Goal: Task Accomplishment & Management: Use online tool/utility

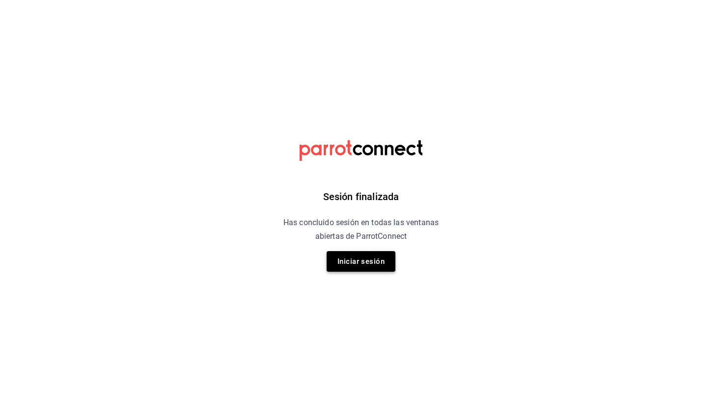
click at [371, 266] on button "Iniciar sesión" at bounding box center [360, 261] width 69 height 21
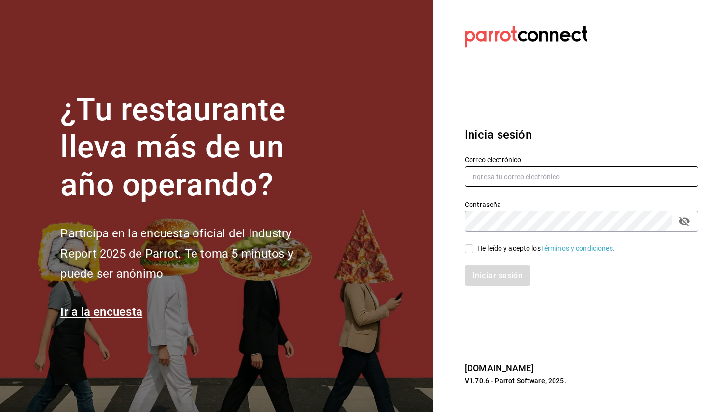
type input "[EMAIL_ADDRESS][DOMAIN_NAME]"
click at [467, 248] on input "He leído y acepto los Términos y condiciones." at bounding box center [468, 248] width 9 height 9
checkbox input "true"
click at [484, 275] on button "Iniciar sesión" at bounding box center [497, 276] width 66 height 21
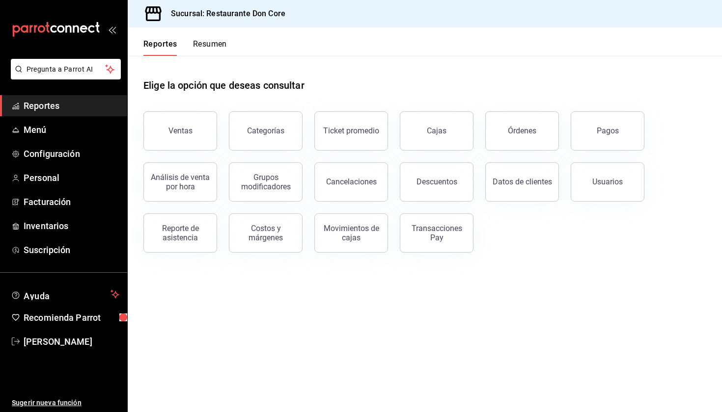
click at [103, 102] on span "Reportes" at bounding box center [72, 105] width 96 height 13
click at [198, 236] on div "Reporte de asistencia" at bounding box center [180, 233] width 61 height 19
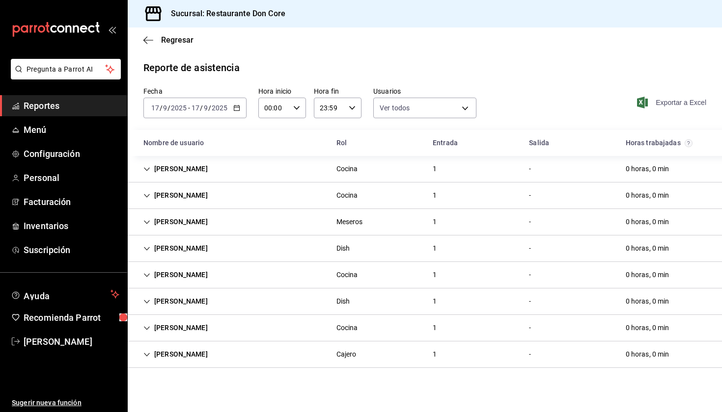
click at [668, 104] on span "Exportar a Excel" at bounding box center [672, 103] width 67 height 12
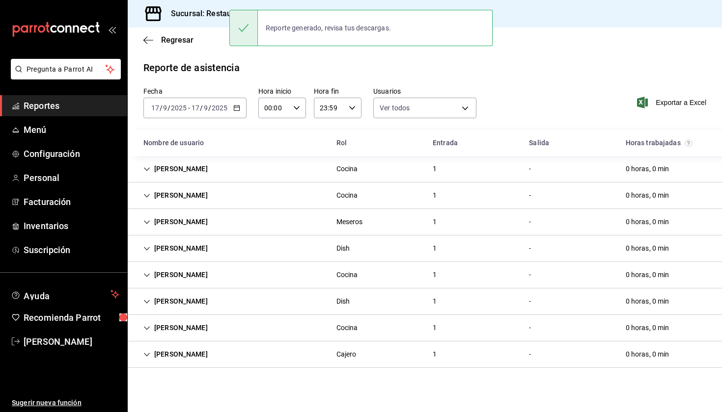
click at [505, 81] on div "Reporte de asistencia Fecha [DATE] [DATE] - [DATE] [DATE] Hora inicio 00:00 Hor…" at bounding box center [425, 214] width 594 height 308
